Goal: Task Accomplishment & Management: Use online tool/utility

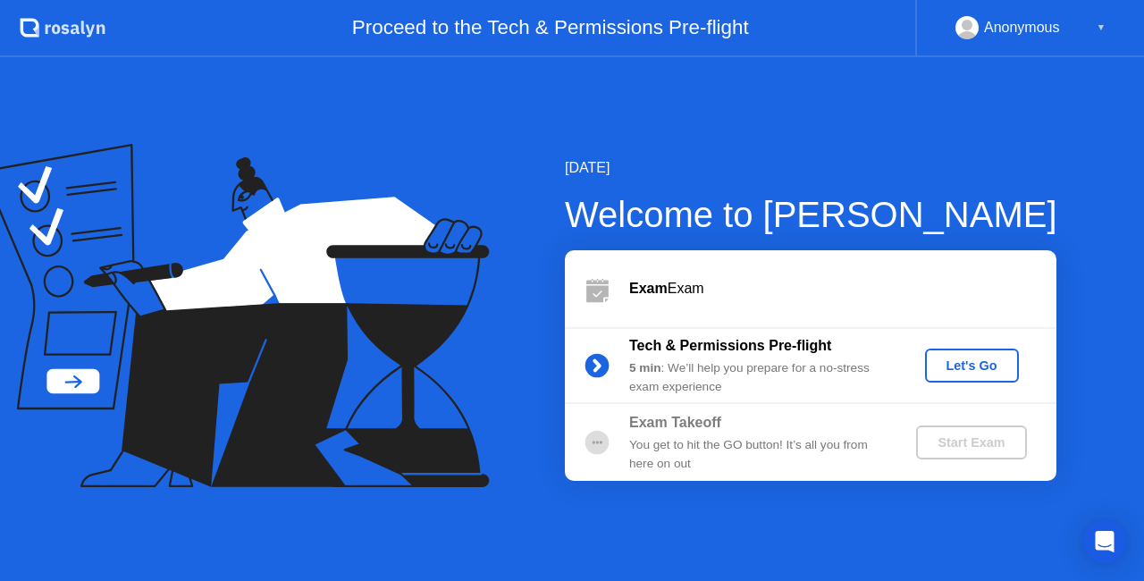
click at [985, 369] on div "Let's Go" at bounding box center [972, 365] width 80 height 14
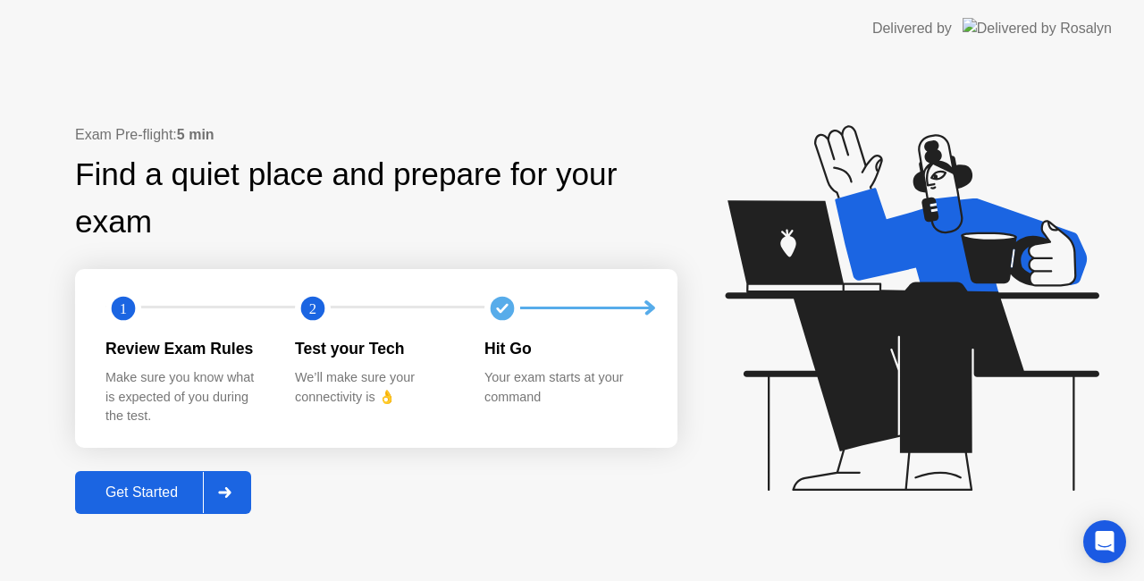
click at [151, 493] on div "Get Started" at bounding box center [141, 492] width 122 height 16
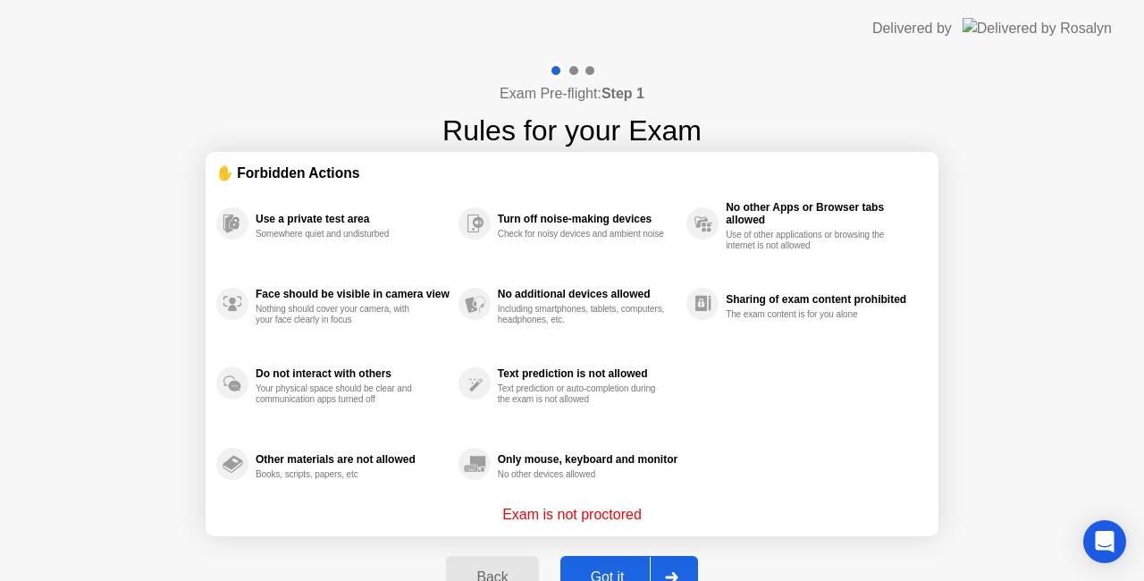
click at [587, 558] on button "Got it" at bounding box center [629, 577] width 138 height 43
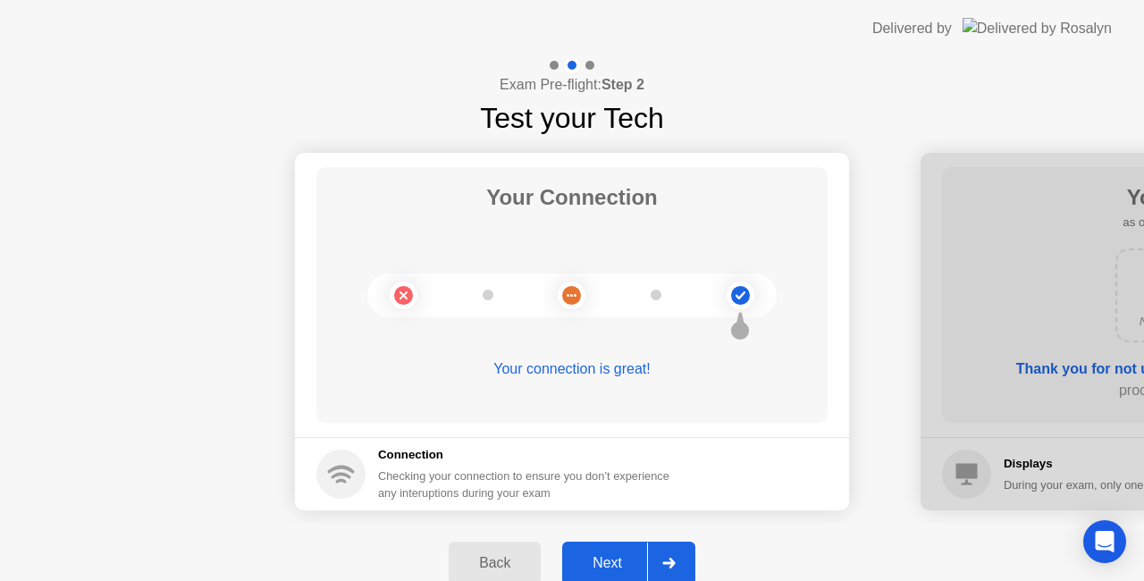
click at [617, 558] on div "Next" at bounding box center [607, 563] width 80 height 16
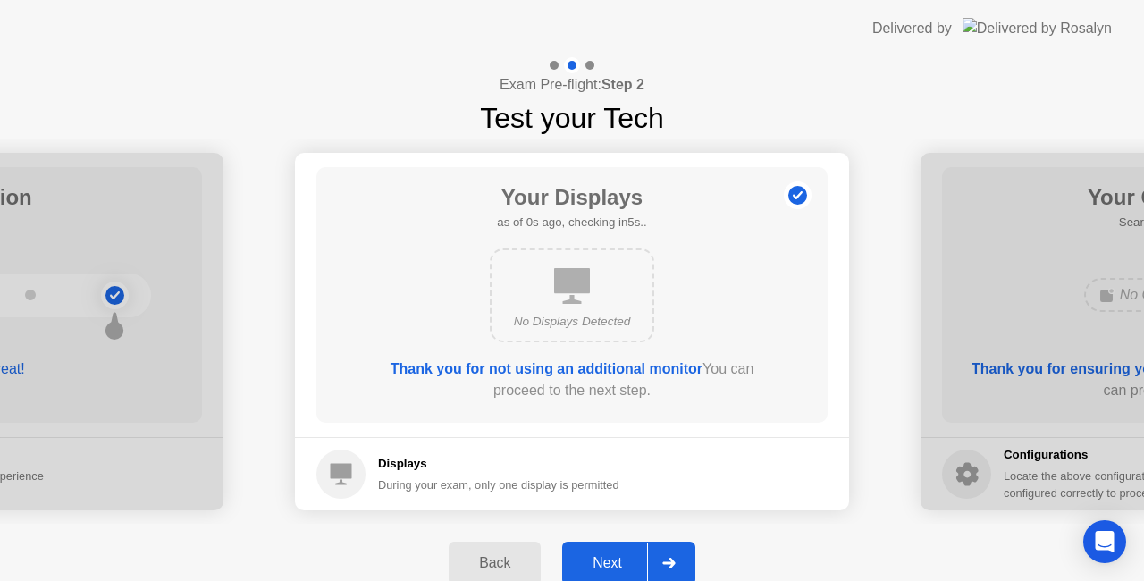
click at [617, 558] on div "Next" at bounding box center [607, 563] width 80 height 16
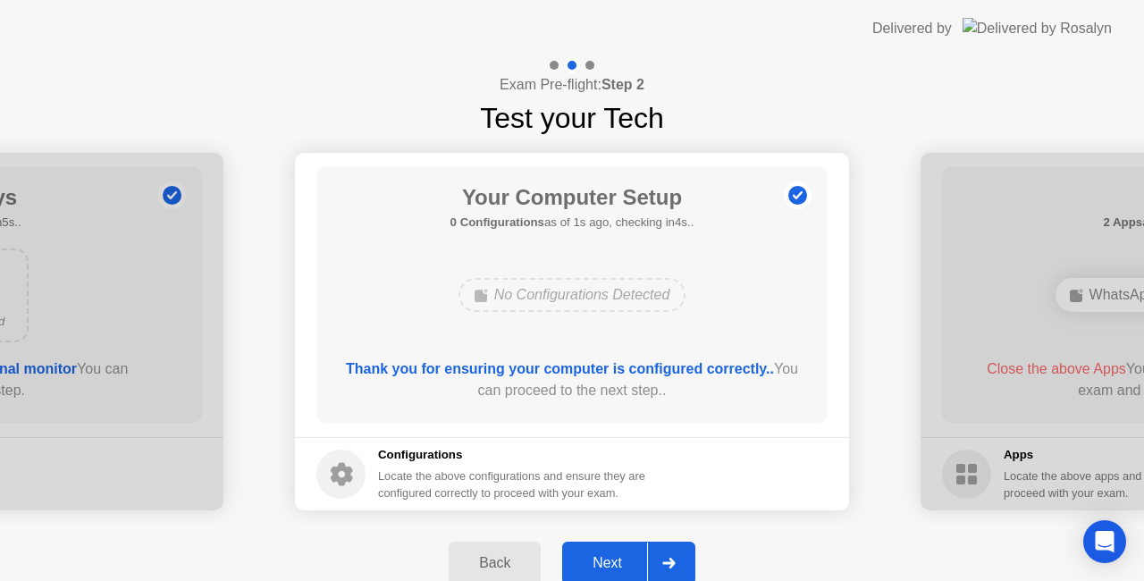
click at [621, 558] on div "Next" at bounding box center [607, 563] width 80 height 16
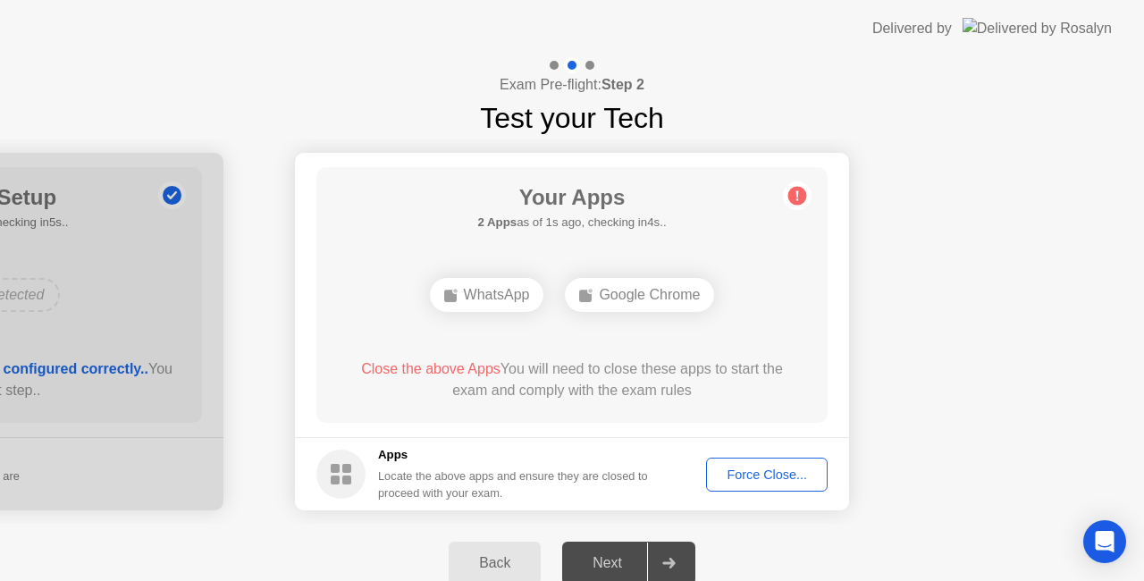
click at [747, 477] on div "Force Close..." at bounding box center [766, 474] width 109 height 14
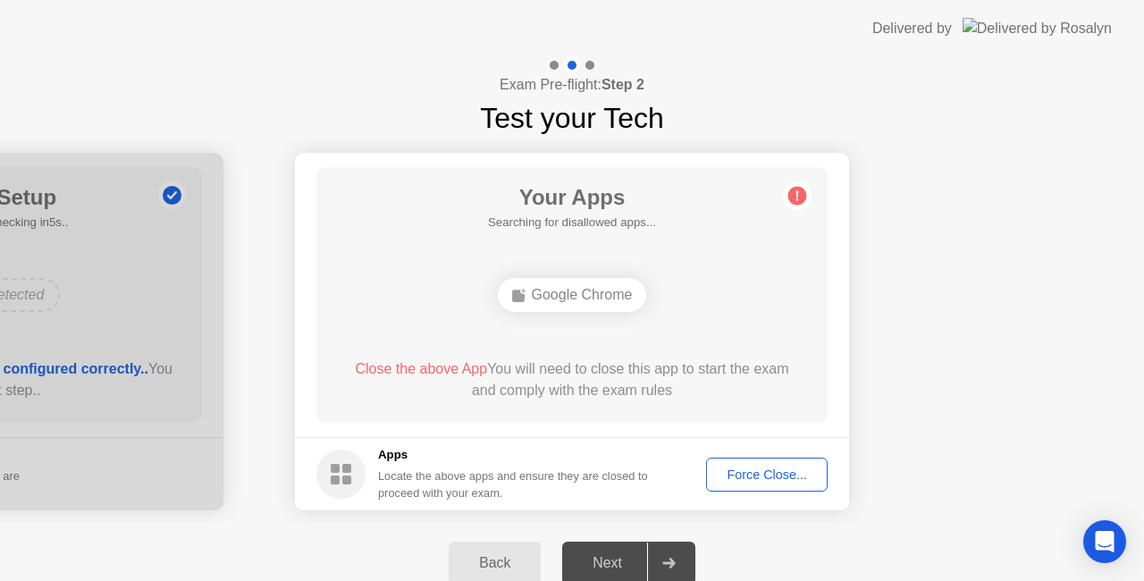
click at [774, 477] on div "Force Close..." at bounding box center [766, 474] width 109 height 14
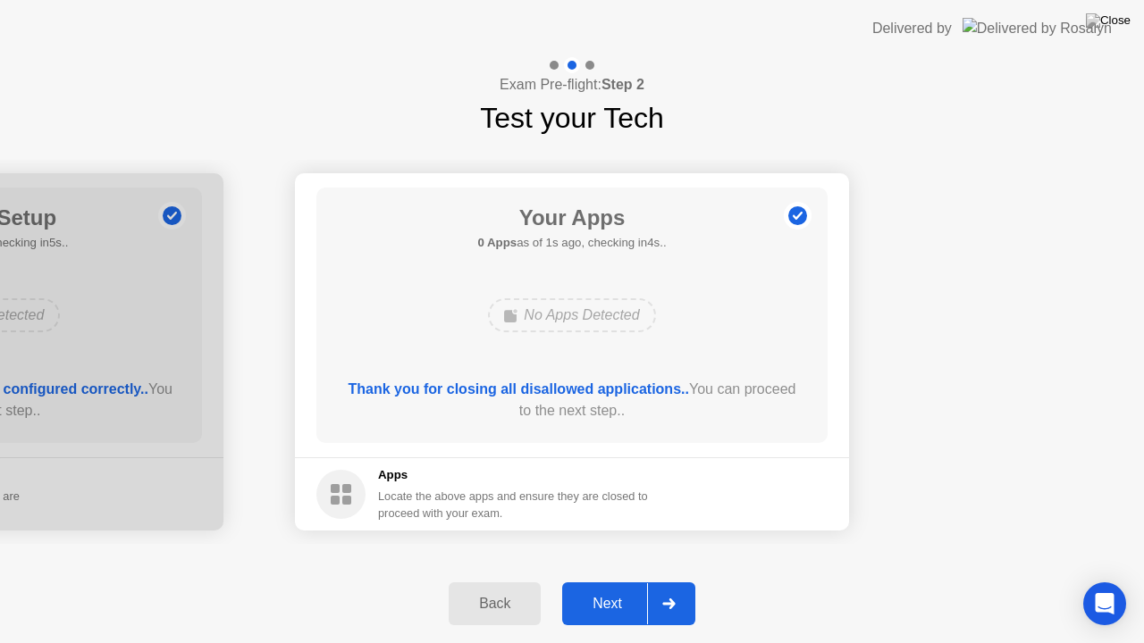
click at [624, 580] on div "Next" at bounding box center [607, 604] width 80 height 16
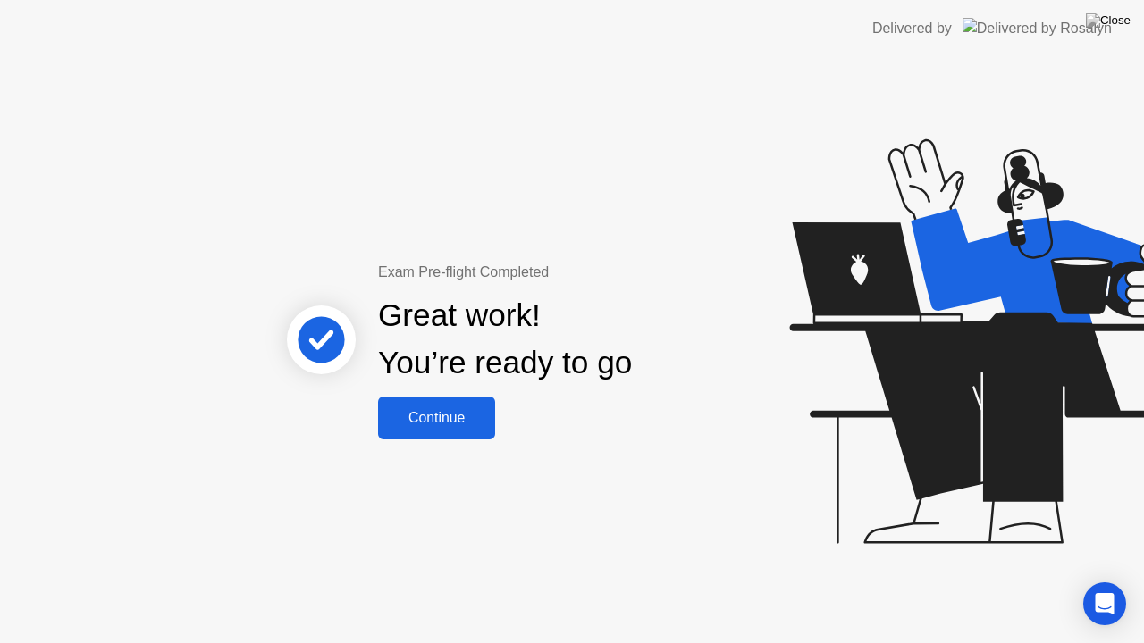
click at [463, 426] on div "Continue" at bounding box center [436, 418] width 106 height 16
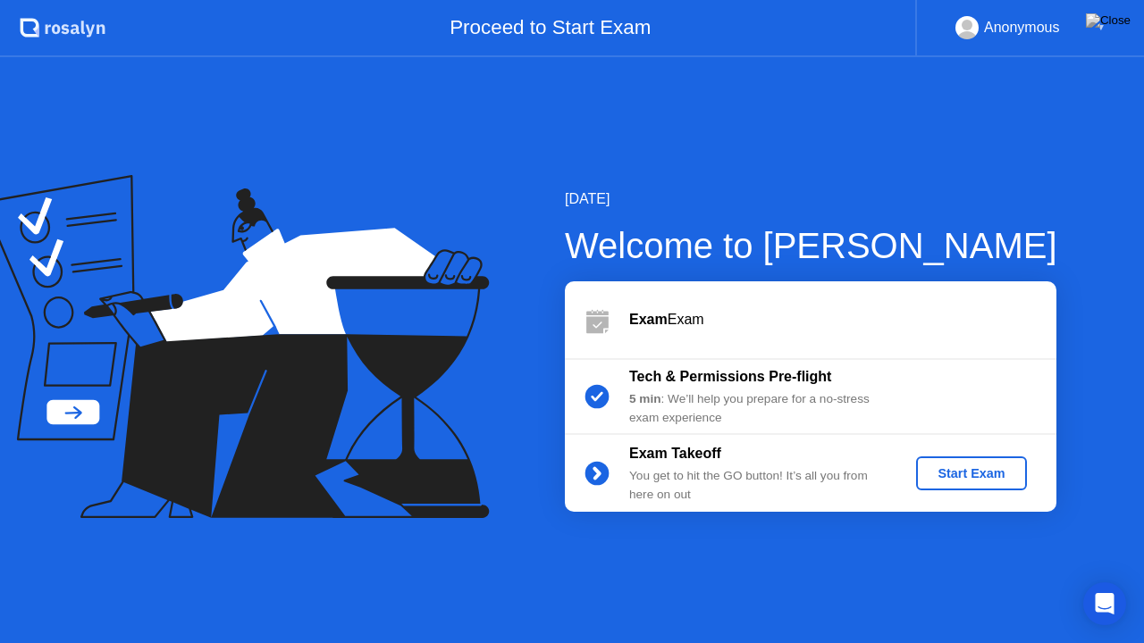
click at [952, 470] on div "Start Exam" at bounding box center [971, 473] width 96 height 14
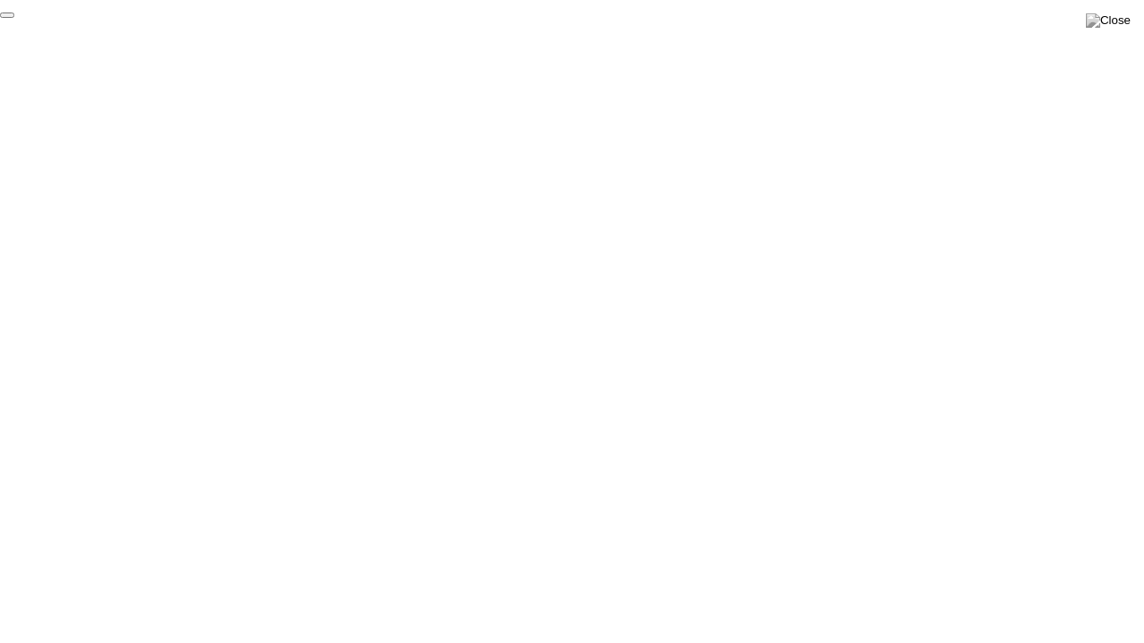
click div "End Proctoring Session"
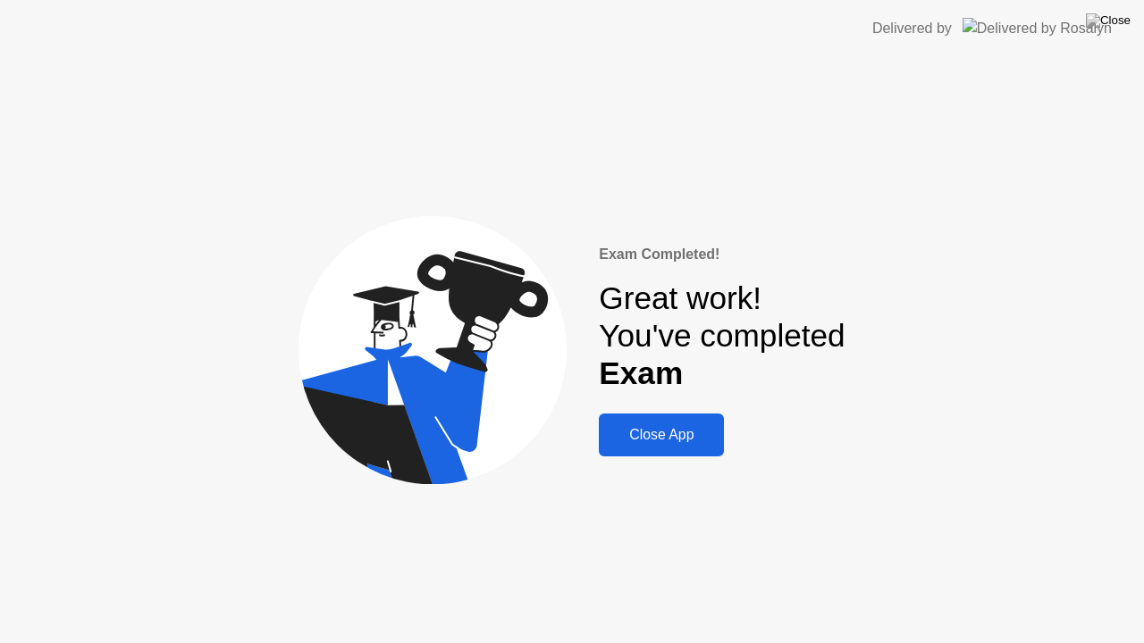
click at [682, 432] on div "Close App" at bounding box center [661, 435] width 114 height 16
